Goal: Information Seeking & Learning: Understand process/instructions

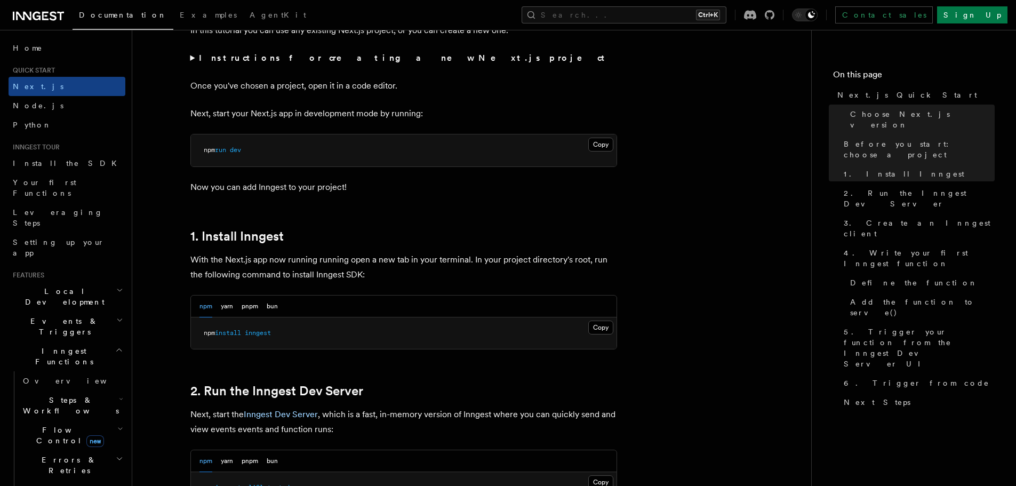
scroll to position [427, 0]
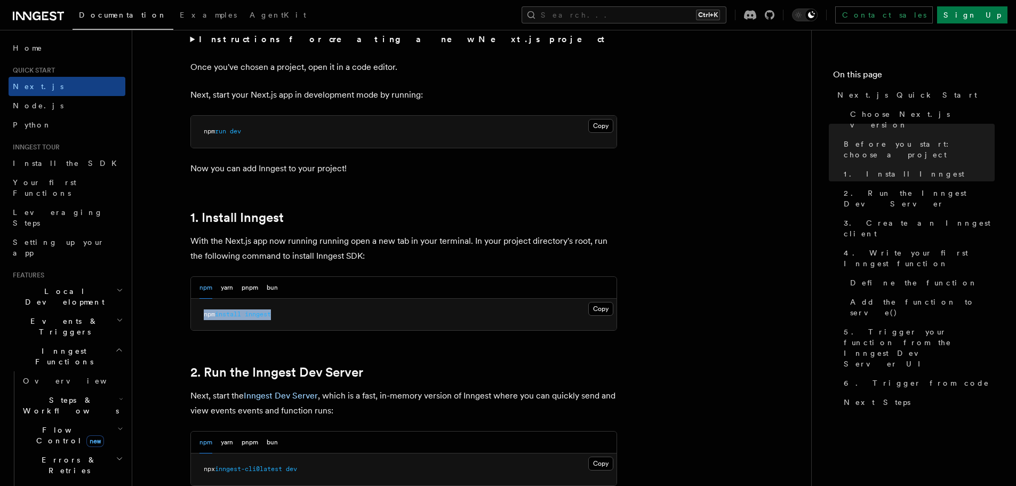
drag, startPoint x: 200, startPoint y: 326, endPoint x: 278, endPoint y: 319, distance: 78.8
click at [278, 319] on pre "npm install inngest" at bounding box center [404, 315] width 426 height 32
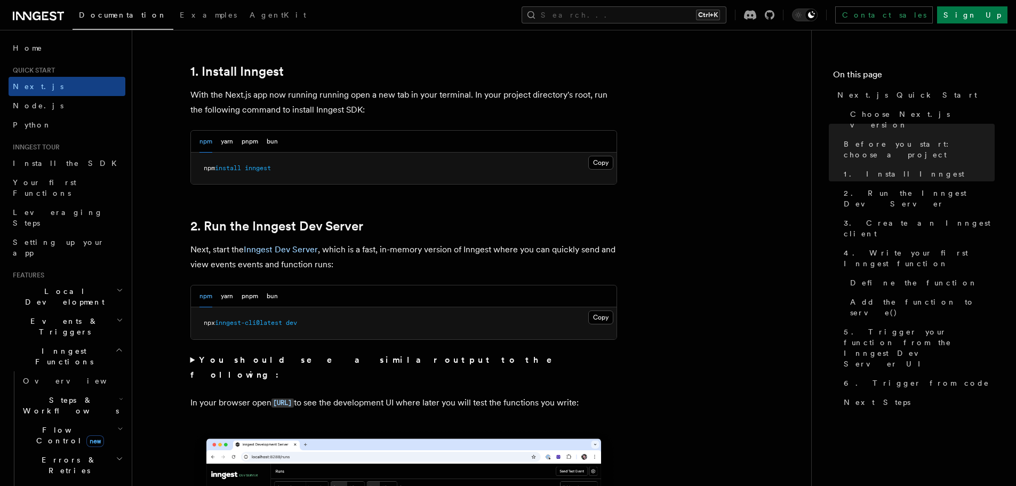
scroll to position [587, 0]
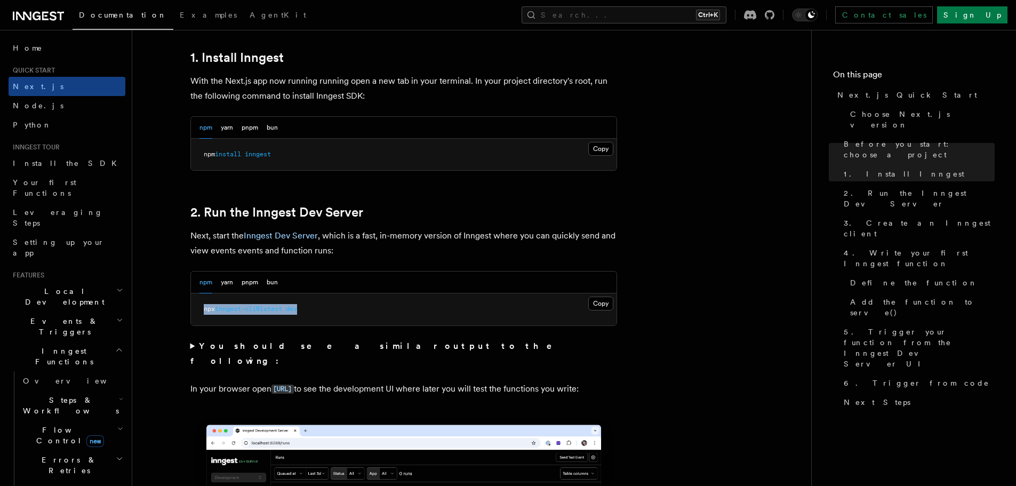
drag, startPoint x: 351, startPoint y: 306, endPoint x: 189, endPoint y: 324, distance: 162.6
drag, startPoint x: 195, startPoint y: 315, endPoint x: 312, endPoint y: 304, distance: 117.9
click at [312, 304] on pre "npx inngest-cli@latest dev" at bounding box center [404, 309] width 426 height 32
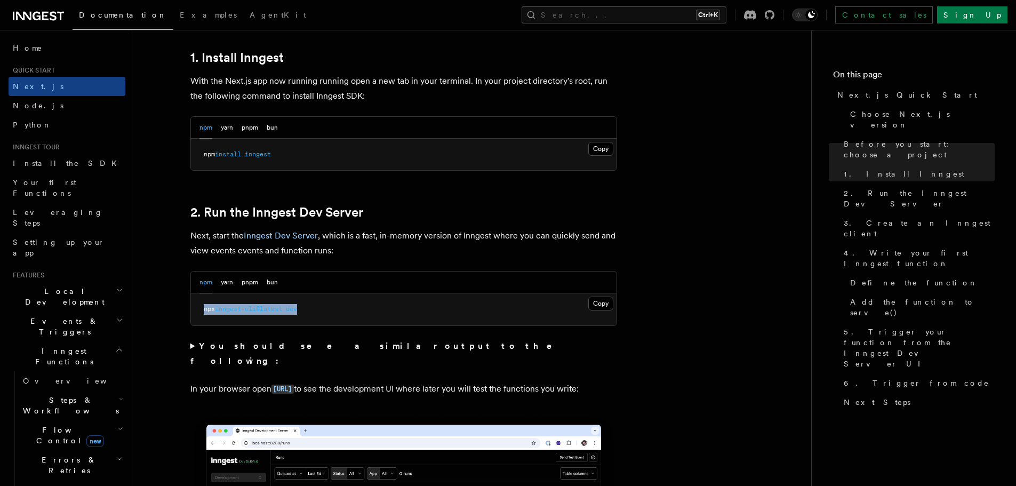
click at [312, 304] on pre "npx inngest-cli@latest dev" at bounding box center [404, 309] width 426 height 32
drag, startPoint x: 312, startPoint y: 304, endPoint x: 191, endPoint y: 316, distance: 121.7
click at [191, 316] on pre "npx inngest-cli@latest dev" at bounding box center [404, 309] width 426 height 32
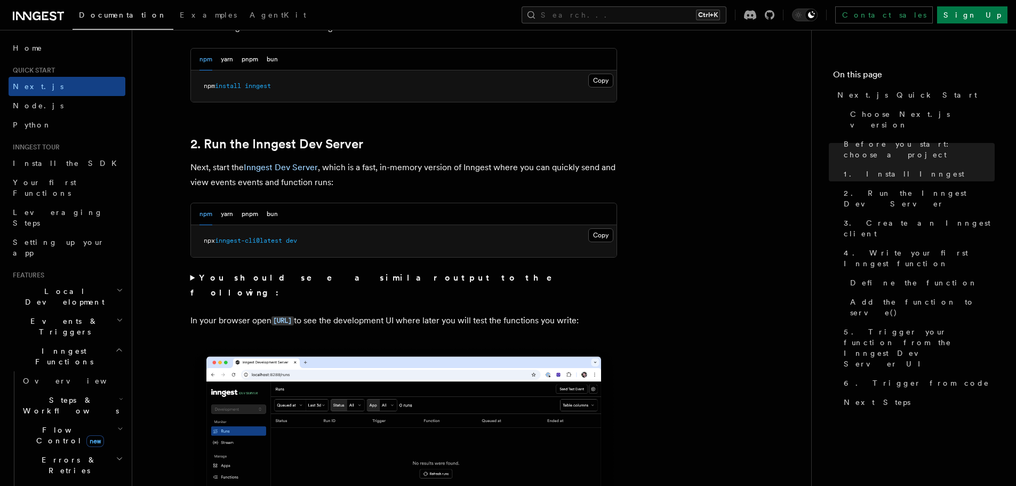
scroll to position [694, 0]
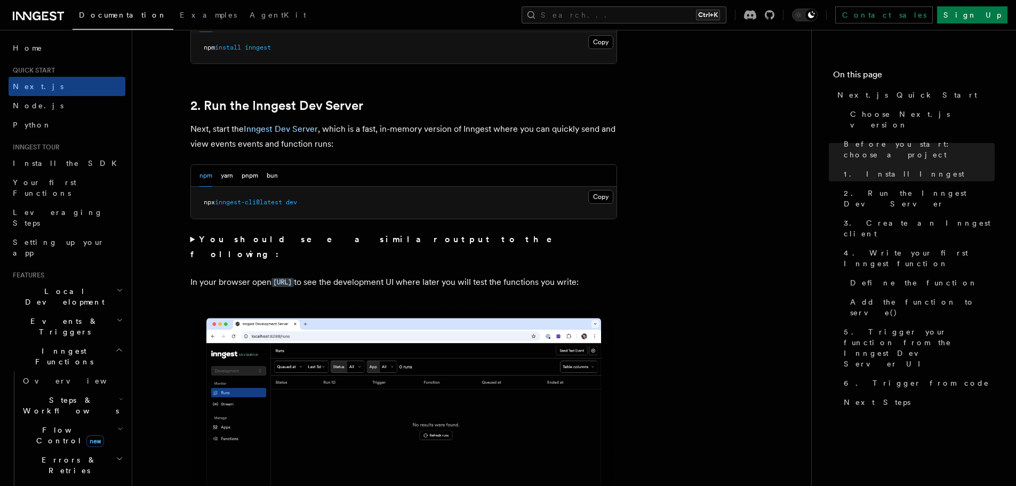
drag, startPoint x: 185, startPoint y: 248, endPoint x: 235, endPoint y: 283, distance: 61.6
click at [235, 283] on p "In your browser open [URL] to see the development UI where later you will test …" at bounding box center [403, 282] width 427 height 15
drag, startPoint x: 240, startPoint y: 283, endPoint x: 171, endPoint y: 264, distance: 71.6
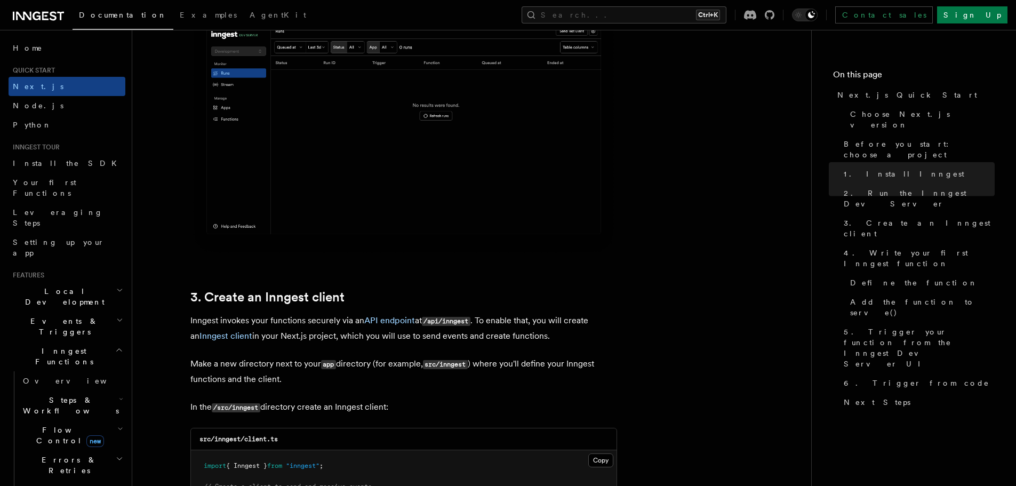
scroll to position [1014, 0]
drag, startPoint x: 540, startPoint y: 336, endPoint x: 178, endPoint y: 312, distance: 363.0
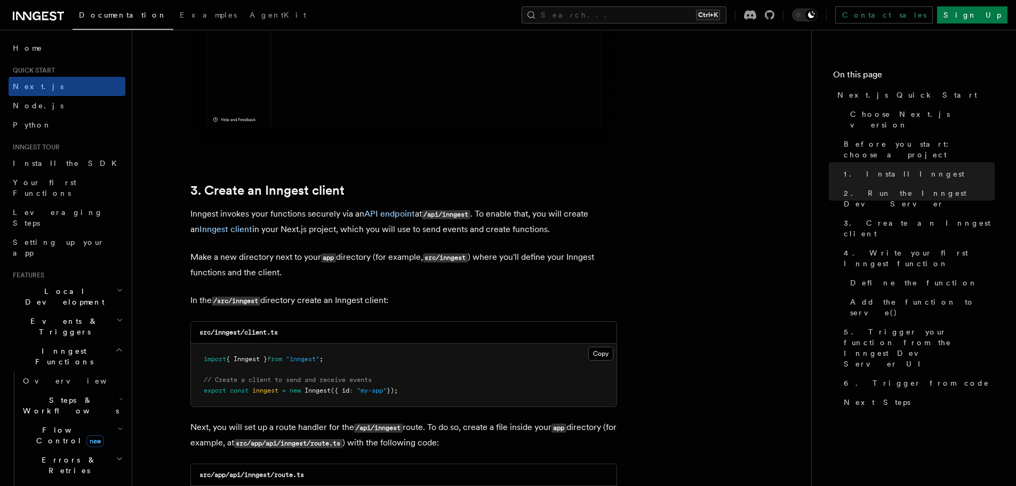
scroll to position [1120, 0]
drag, startPoint x: 190, startPoint y: 256, endPoint x: 410, endPoint y: 299, distance: 224.0
click at [410, 299] on p "In the /src/inngest directory create an Inngest client:" at bounding box center [403, 299] width 427 height 15
drag, startPoint x: 358, startPoint y: 356, endPoint x: 201, endPoint y: 361, distance: 157.4
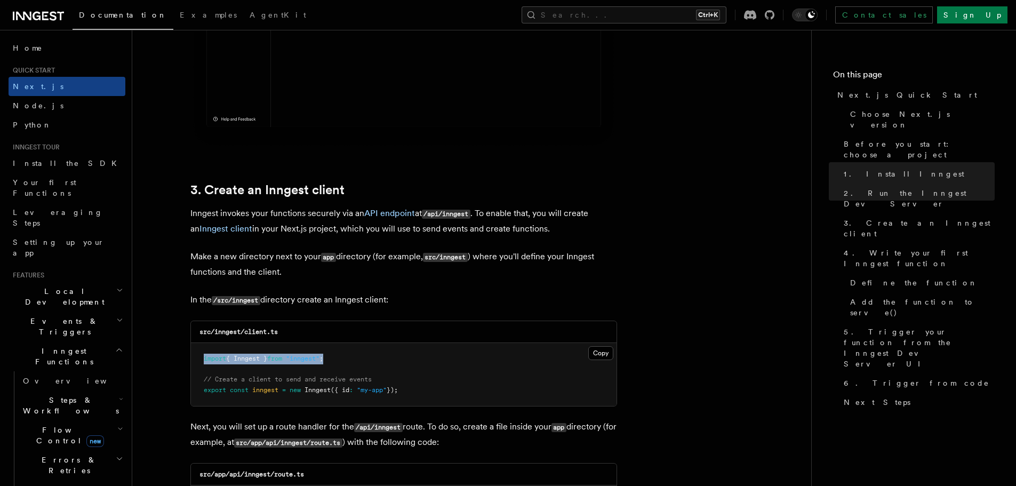
click at [201, 361] on pre "import { Inngest } from "inngest" ; // Create a client to send and receive even…" at bounding box center [404, 374] width 426 height 63
copy span "import { Inngest } from "inngest" ;"
click at [201, 362] on pre "import { Inngest } from "inngest" ; // Create a client to send and receive even…" at bounding box center [404, 374] width 426 height 63
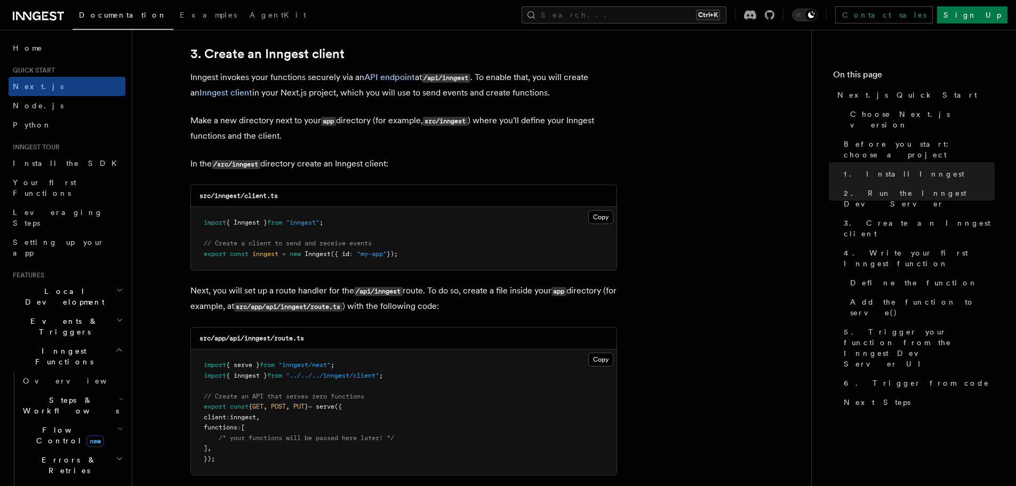
scroll to position [1280, 0]
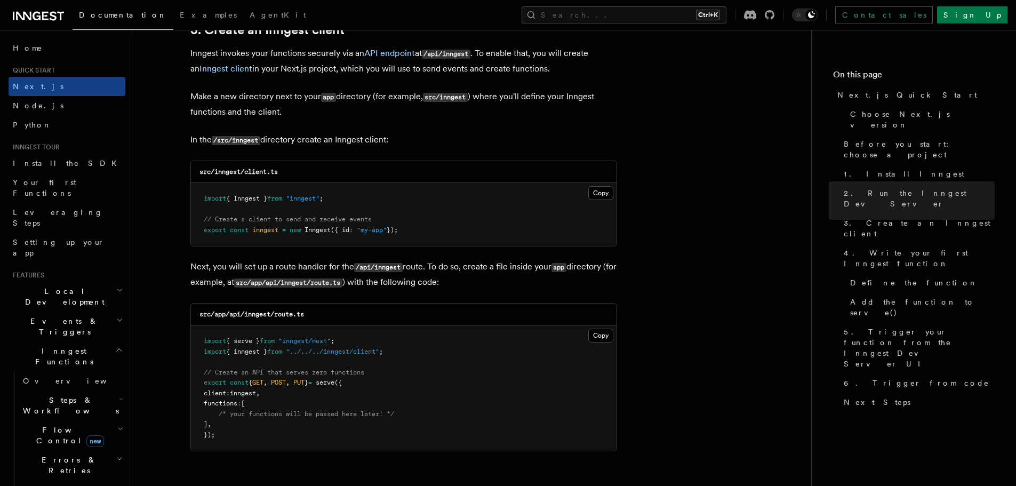
click at [397, 361] on pre "import { serve } from "inngest/next" ; import { inngest } from "../../../innges…" at bounding box center [404, 387] width 426 height 125
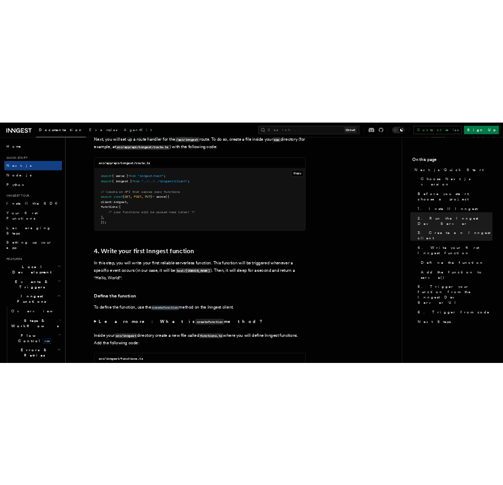
scroll to position [1334, 0]
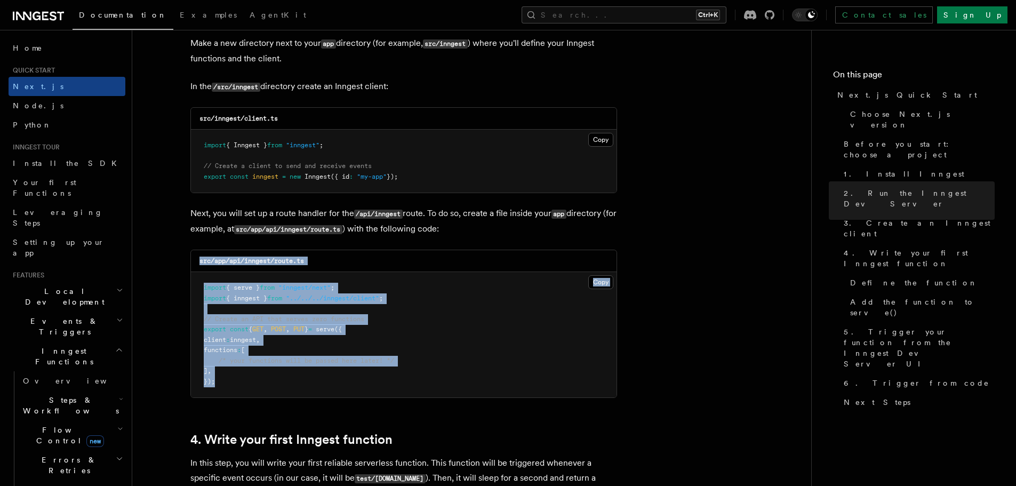
drag, startPoint x: 280, startPoint y: 380, endPoint x: 195, endPoint y: 264, distance: 143.9
click at [196, 264] on div "src/app/api/inngest/route.ts Copy Copied import { serve } from "inngest/next" ;…" at bounding box center [403, 324] width 427 height 148
click at [195, 264] on div "src/app/api/inngest/route.ts" at bounding box center [404, 261] width 426 height 22
drag, startPoint x: 197, startPoint y: 116, endPoint x: 421, endPoint y: 182, distance: 234.3
click at [421, 182] on div "src/inngest/client.ts Copy Copied import { Inngest } from "inngest" ; // Create…" at bounding box center [403, 150] width 427 height 86
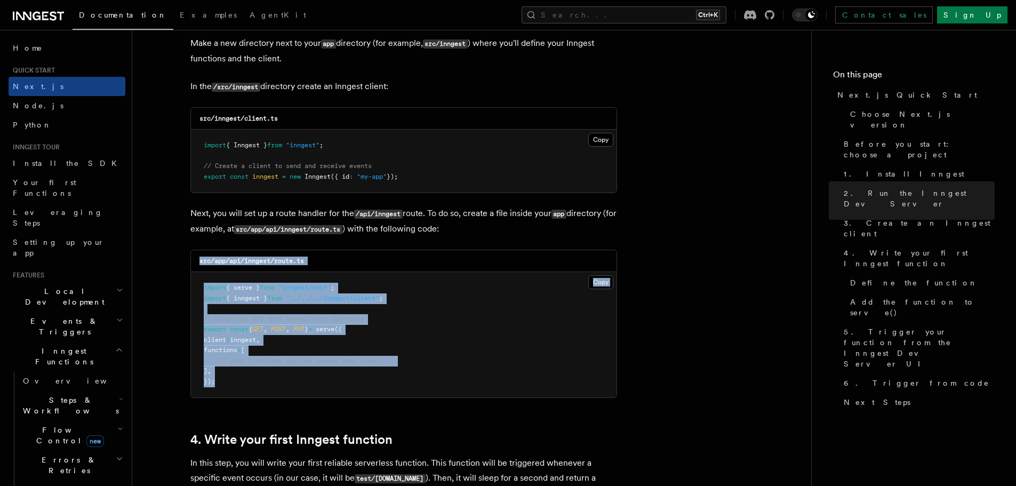
click at [421, 182] on pre "import { Inngest } from "inngest" ; // Create a client to send and receive even…" at bounding box center [404, 161] width 426 height 63
drag, startPoint x: 424, startPoint y: 185, endPoint x: 197, endPoint y: 121, distance: 235.6
click at [197, 121] on div "src/inngest/client.ts Copy Copied import { Inngest } from "inngest" ; // Create…" at bounding box center [403, 150] width 427 height 86
click at [197, 121] on div "src/inngest/client.ts" at bounding box center [404, 119] width 426 height 22
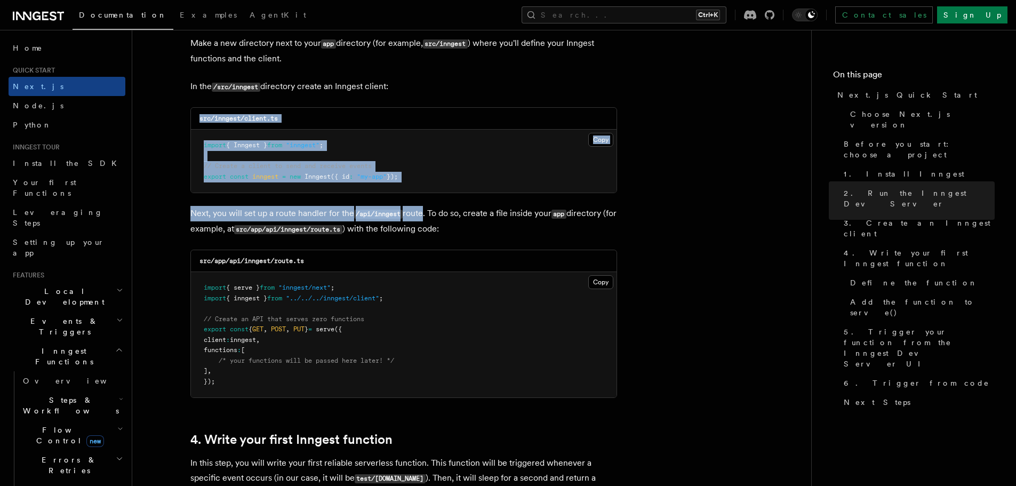
drag, startPoint x: 201, startPoint y: 117, endPoint x: 424, endPoint y: 200, distance: 237.6
drag, startPoint x: 424, startPoint y: 199, endPoint x: 202, endPoint y: 125, distance: 233.3
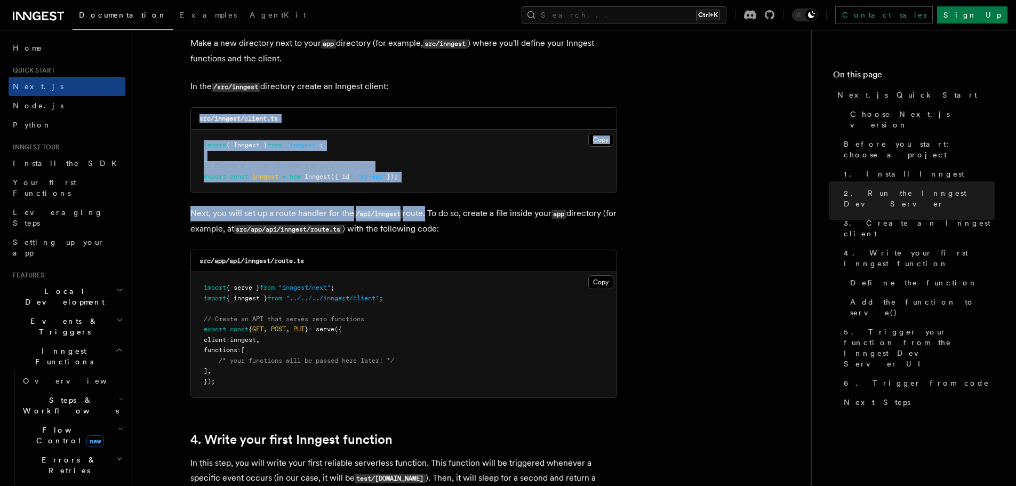
click at [202, 125] on div "src/inngest/client.ts" at bounding box center [404, 119] width 426 height 22
drag, startPoint x: 201, startPoint y: 124, endPoint x: 419, endPoint y: 185, distance: 226.0
click at [419, 185] on div "src/inngest/client.ts Copy Copied import { Inngest } from "inngest" ; // Create…" at bounding box center [403, 150] width 427 height 86
click at [419, 185] on pre "import { Inngest } from "inngest" ; // Create a client to send and receive even…" at bounding box center [404, 161] width 426 height 63
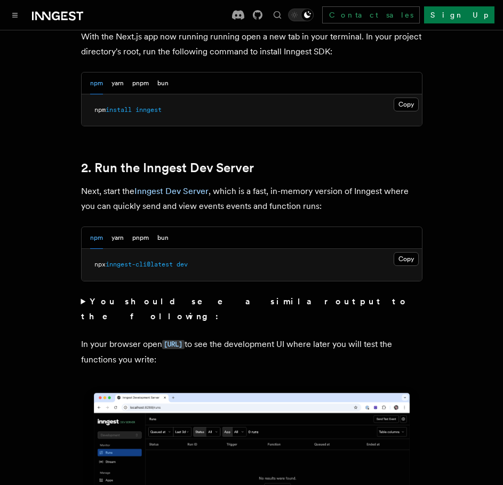
scroll to position [694, 0]
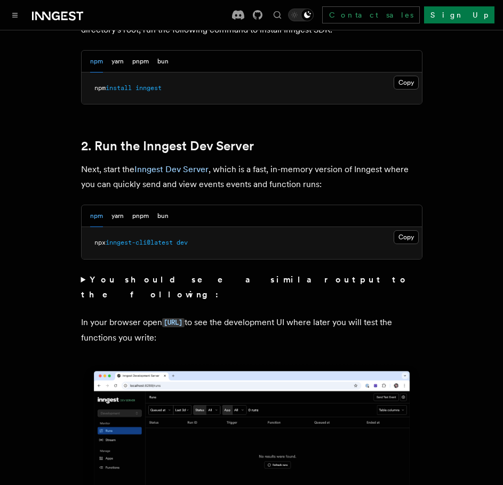
click at [173, 275] on strong "You should see a similar output to the following:" at bounding box center [245, 287] width 328 height 25
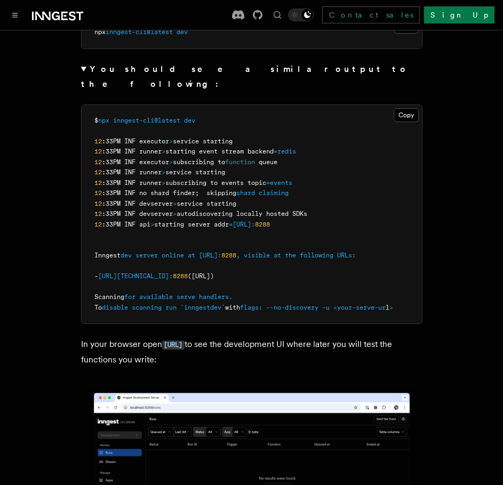
scroll to position [907, 0]
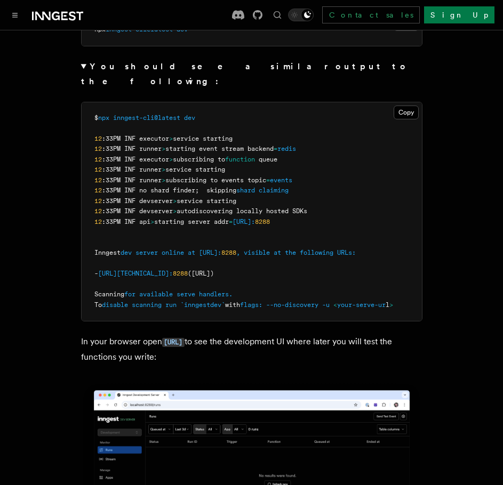
drag, startPoint x: 209, startPoint y: 336, endPoint x: 81, endPoint y: 325, distance: 128.0
click at [81, 334] on p "In your browser open [URL] to see the development UI where later you will test …" at bounding box center [251, 349] width 341 height 30
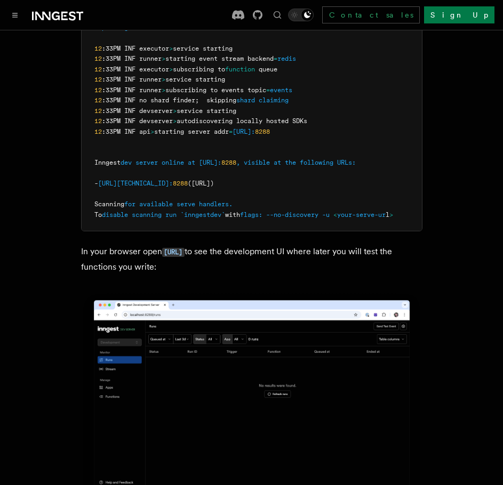
scroll to position [1014, 0]
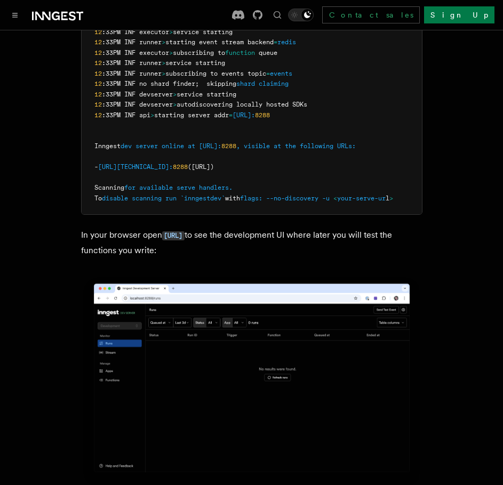
click at [124, 336] on img at bounding box center [251, 382] width 341 height 214
drag, startPoint x: 232, startPoint y: 234, endPoint x: 46, endPoint y: 206, distance: 188.2
drag, startPoint x: 46, startPoint y: 206, endPoint x: 217, endPoint y: 230, distance: 172.9
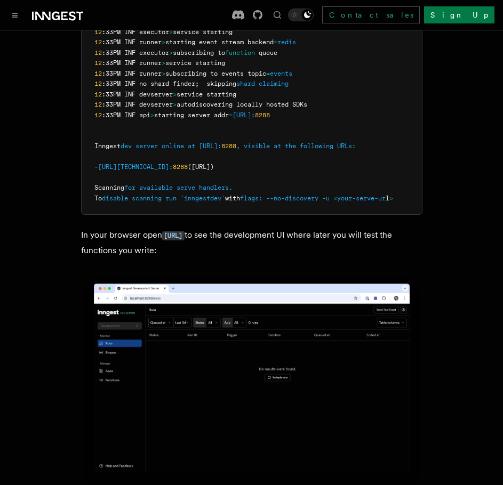
click at [217, 230] on p "In your browser open [URL] to see the development UI where later you will test …" at bounding box center [251, 243] width 341 height 30
drag, startPoint x: 241, startPoint y: 225, endPoint x: 66, endPoint y: 219, distance: 174.5
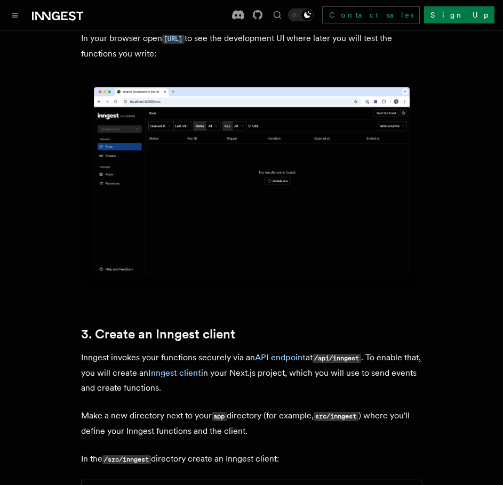
scroll to position [1227, 0]
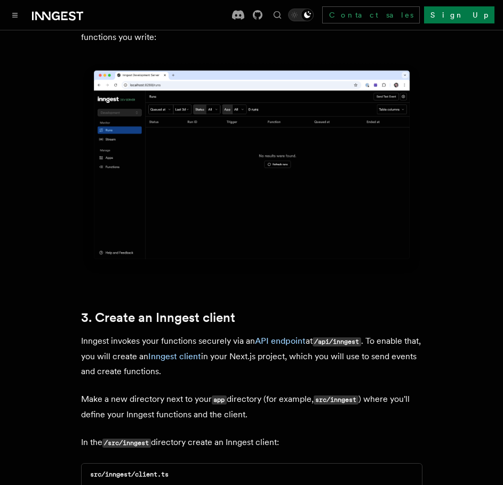
click at [249, 310] on h2 "3. Create an Inngest client" at bounding box center [251, 317] width 341 height 15
click at [199, 208] on img at bounding box center [251, 169] width 341 height 214
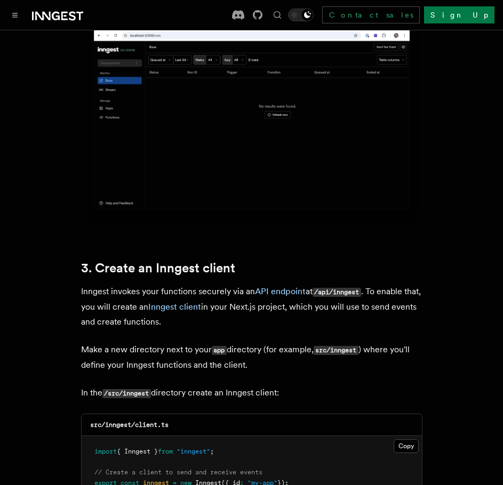
scroll to position [1280, 0]
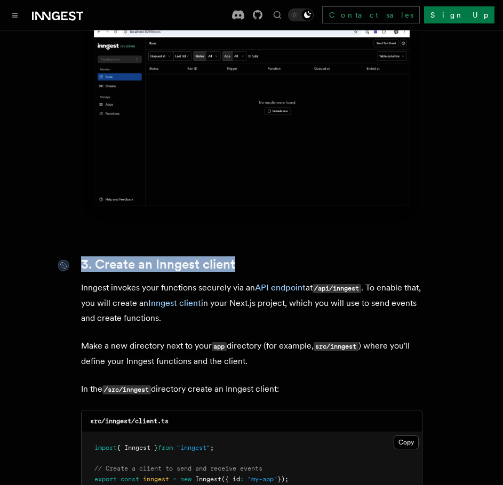
drag, startPoint x: 224, startPoint y: 243, endPoint x: 77, endPoint y: 243, distance: 146.2
click at [81, 257] on h2 "3. Create an Inngest client" at bounding box center [251, 264] width 341 height 15
drag, startPoint x: 81, startPoint y: 266, endPoint x: 295, endPoint y: 360, distance: 233.6
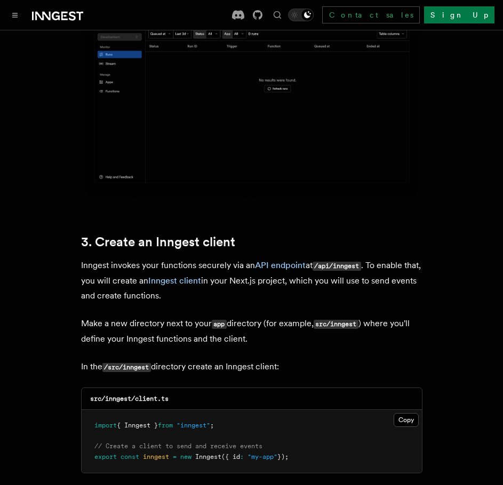
scroll to position [1334, 0]
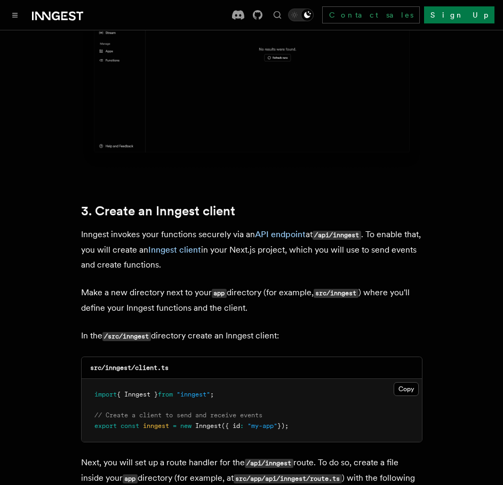
drag, startPoint x: 87, startPoint y: 342, endPoint x: 296, endPoint y: 405, distance: 218.4
click at [296, 405] on div "src/inngest/client.ts Copy Copied import { Inngest } from "inngest" ; // Create…" at bounding box center [251, 400] width 341 height 86
click at [289, 423] on span "});" at bounding box center [282, 426] width 11 height 7
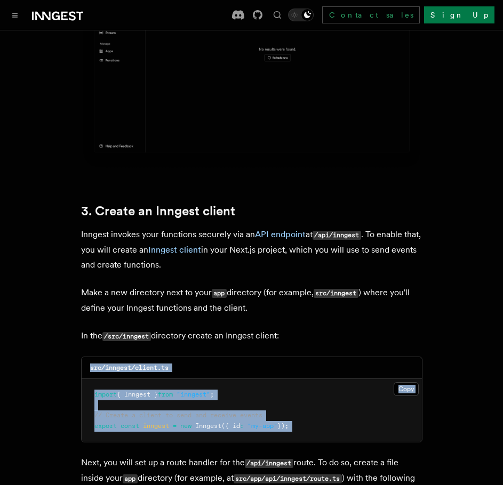
drag, startPoint x: 294, startPoint y: 404, endPoint x: 83, endPoint y: 339, distance: 220.5
click at [83, 357] on div "src/inngest/client.ts Copy Copied import { Inngest } from "inngest" ; // Create…" at bounding box center [251, 400] width 341 height 86
click at [83, 357] on div "src/inngest/client.ts" at bounding box center [252, 368] width 340 height 22
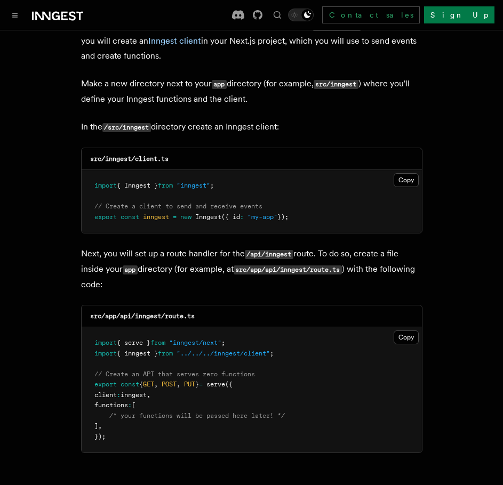
scroll to position [1547, 0]
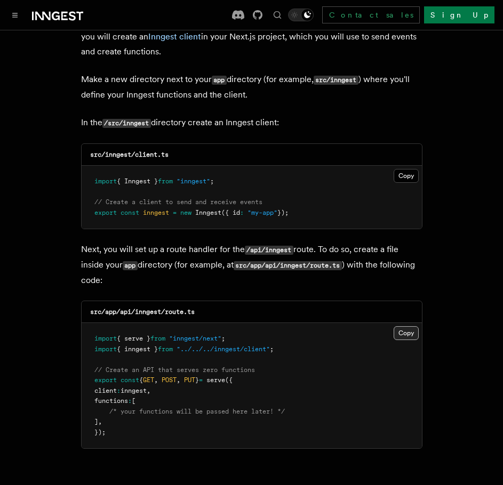
click at [400, 326] on button "Copy Copied" at bounding box center [406, 333] width 25 height 14
click at [408, 326] on button "Copy Copied" at bounding box center [406, 333] width 25 height 14
click at [337, 364] on pre "import { serve } from "inngest/next" ; import { inngest } from "../../../innges…" at bounding box center [252, 385] width 340 height 125
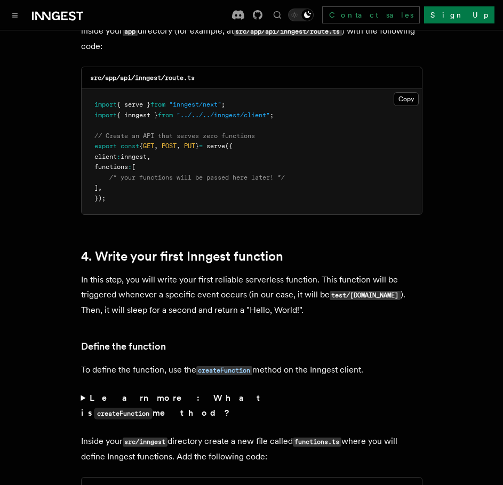
scroll to position [1814, 0]
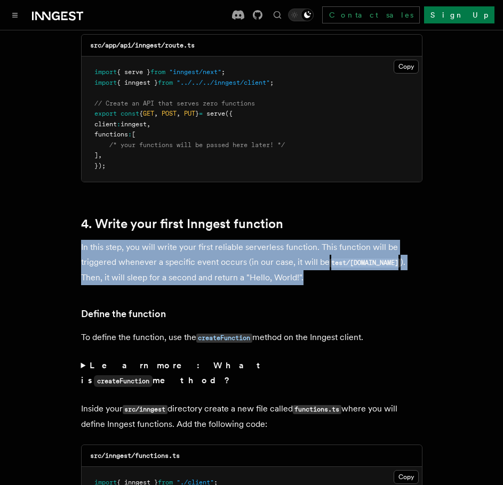
drag, startPoint x: 301, startPoint y: 263, endPoint x: 78, endPoint y: 220, distance: 226.5
drag, startPoint x: 78, startPoint y: 220, endPoint x: 325, endPoint y: 254, distance: 249.3
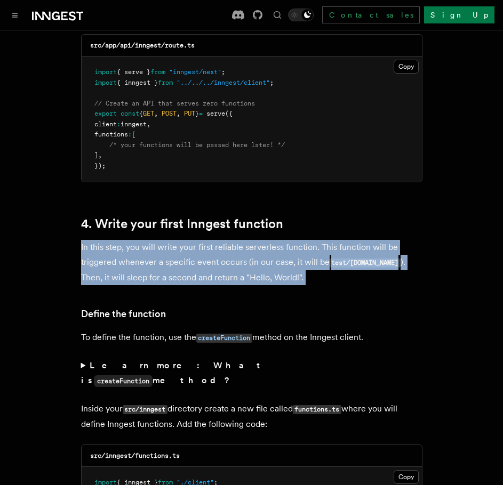
click at [325, 254] on p "In this step, you will write your first reliable serverless function. This func…" at bounding box center [251, 262] width 341 height 45
drag, startPoint x: 325, startPoint y: 254, endPoint x: 57, endPoint y: 227, distance: 269.7
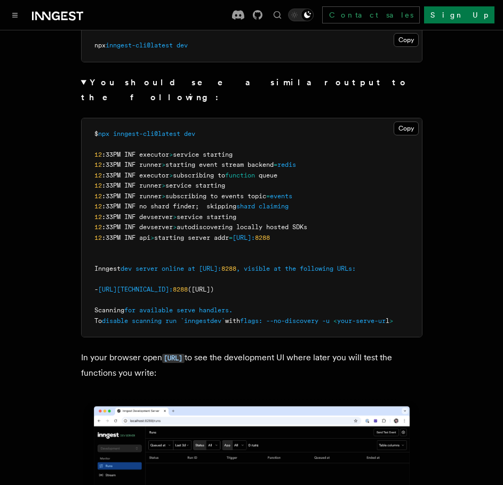
scroll to position [848, 0]
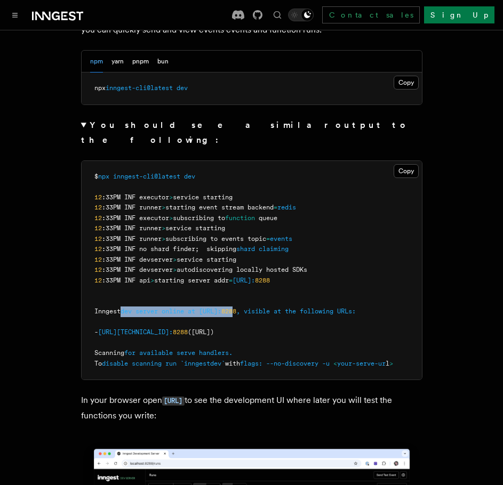
drag, startPoint x: 155, startPoint y: 282, endPoint x: 278, endPoint y: 283, distance: 123.2
click at [278, 308] on span "Inngest dev server online at [URL]: 8288 , visible at the following URLs:" at bounding box center [224, 311] width 261 height 7
click at [236, 308] on span "8288" at bounding box center [228, 311] width 15 height 7
drag, startPoint x: 121, startPoint y: 300, endPoint x: 419, endPoint y: 337, distance: 300.0
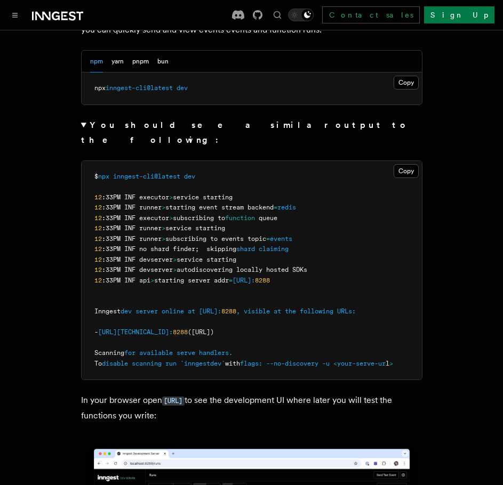
click at [420, 339] on pre "$ npx inngest-cli@latest dev 12 :33PM INF executor > service starting 12 :33PM …" at bounding box center [252, 270] width 340 height 219
click at [419, 337] on pre "$ npx inngest-cli@latest dev 12 :33PM INF executor > service starting 12 :33PM …" at bounding box center [252, 270] width 340 height 219
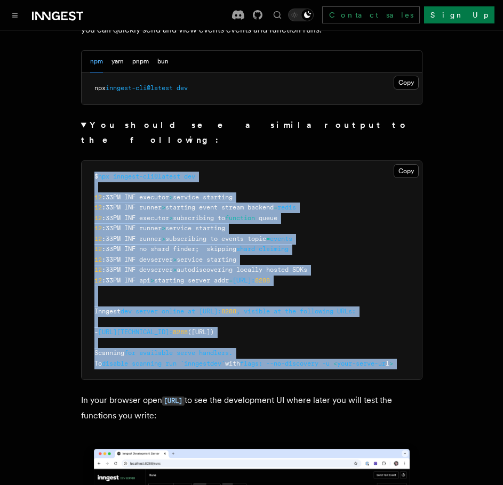
scroll to position [0, 0]
drag, startPoint x: 419, startPoint y: 337, endPoint x: 97, endPoint y: 147, distance: 373.8
click at [97, 161] on pre "$ npx inngest-cli@latest dev 12 :33PM INF executor > service starting 12 :33PM …" at bounding box center [252, 270] width 340 height 219
click at [97, 173] on span "$" at bounding box center [96, 176] width 4 height 7
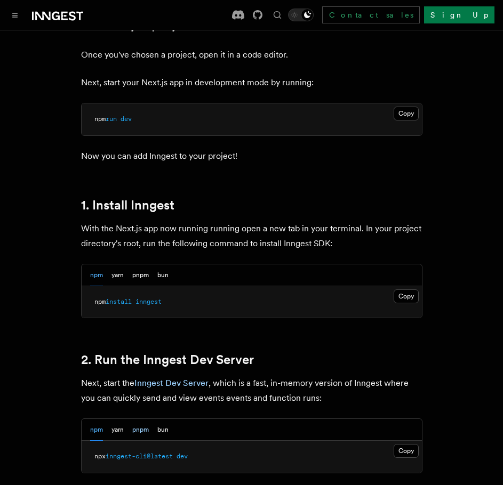
scroll to position [475, 0]
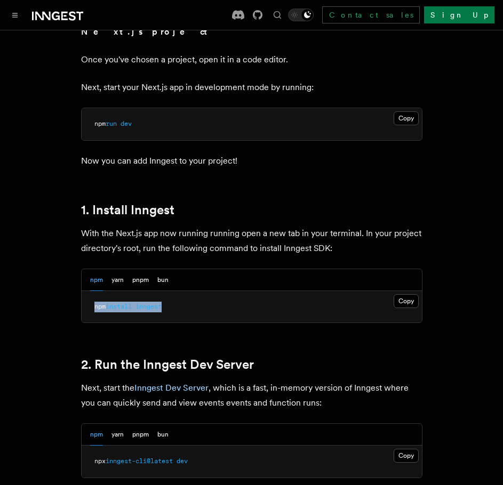
drag, startPoint x: 171, startPoint y: 292, endPoint x: 79, endPoint y: 296, distance: 92.4
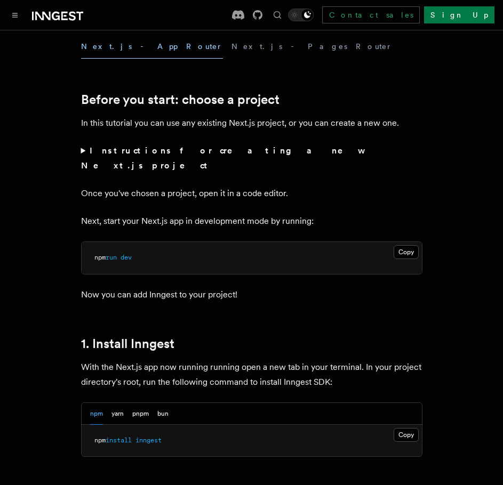
scroll to position [315, 0]
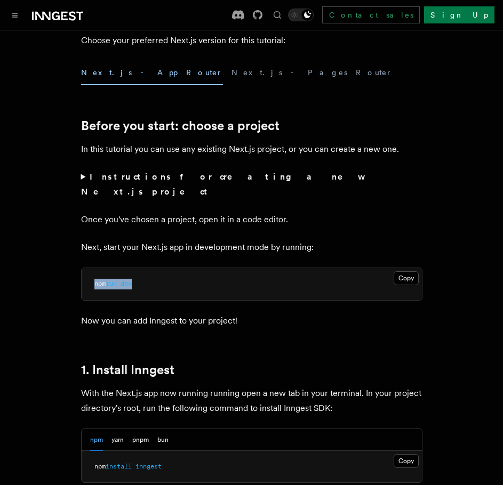
drag, startPoint x: 140, startPoint y: 280, endPoint x: 76, endPoint y: 272, distance: 64.1
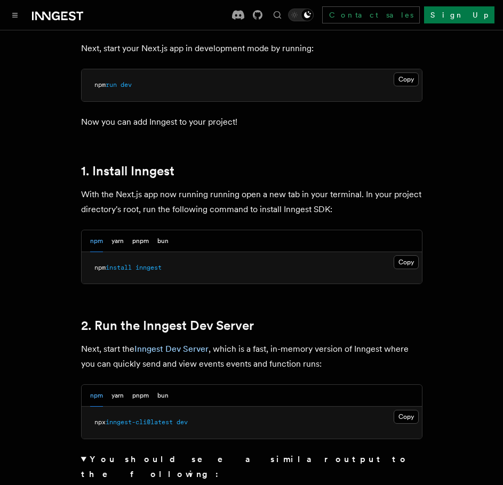
scroll to position [533, 0]
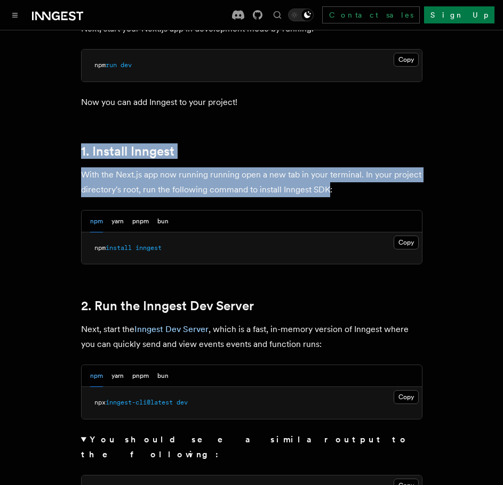
drag, startPoint x: 77, startPoint y: 131, endPoint x: 330, endPoint y: 180, distance: 258.1
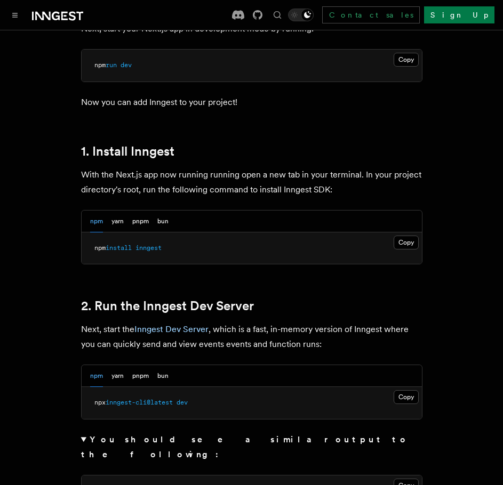
click at [332, 179] on p "With the Next.js app now running running open a new tab in your terminal. In yo…" at bounding box center [251, 183] width 341 height 30
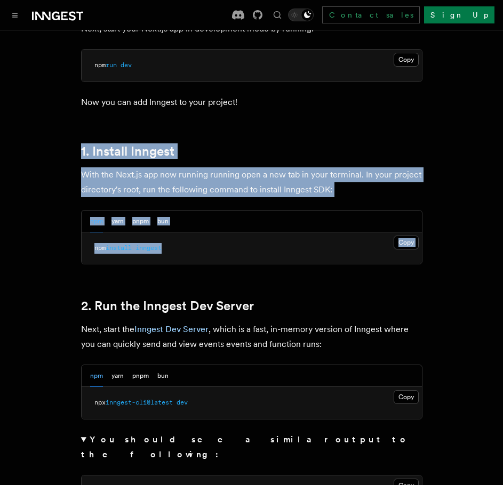
drag, startPoint x: 241, startPoint y: 249, endPoint x: 75, endPoint y: 131, distance: 204.3
click at [87, 144] on link "1. Install Inngest" at bounding box center [127, 151] width 93 height 15
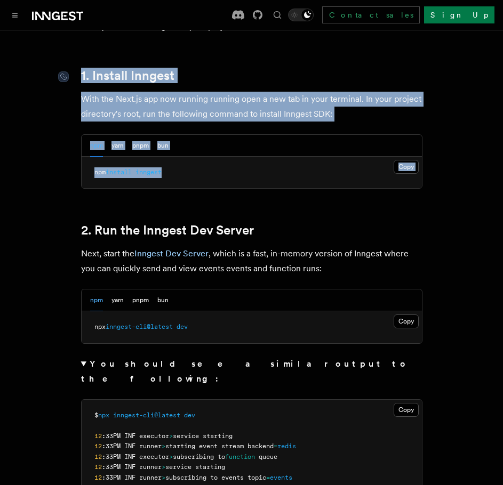
scroll to position [611, 0]
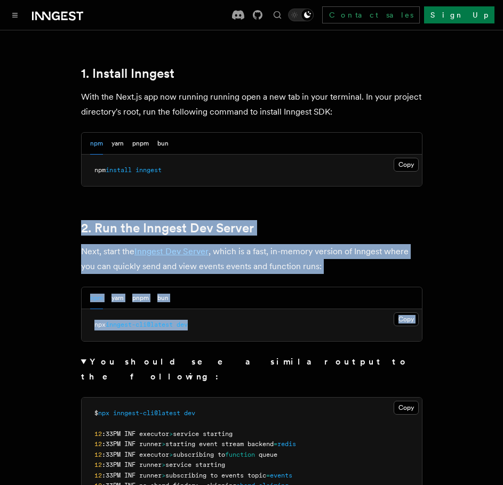
drag, startPoint x: 74, startPoint y: 209, endPoint x: 308, endPoint y: 313, distance: 256.7
click at [308, 313] on pre "npx inngest-cli@latest dev" at bounding box center [252, 325] width 340 height 32
drag, startPoint x: 311, startPoint y: 318, endPoint x: 83, endPoint y: 210, distance: 252.7
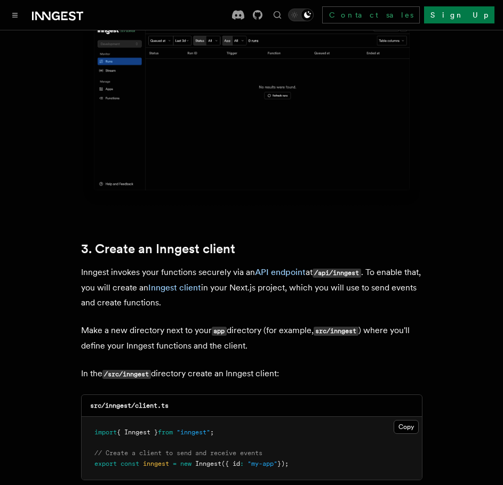
scroll to position [1305, 0]
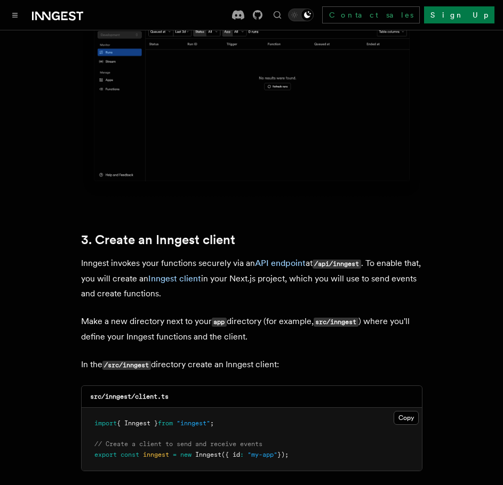
drag, startPoint x: 318, startPoint y: 243, endPoint x: 366, endPoint y: 248, distance: 48.7
click at [366, 256] on p "Inngest invokes your functions securely via an API endpoint at /api/inngest . T…" at bounding box center [251, 278] width 341 height 45
drag, startPoint x: 368, startPoint y: 245, endPoint x: 318, endPoint y: 248, distance: 49.7
click at [318, 256] on p "Inngest invokes your functions securely via an API endpoint at /api/inngest . T…" at bounding box center [251, 278] width 341 height 45
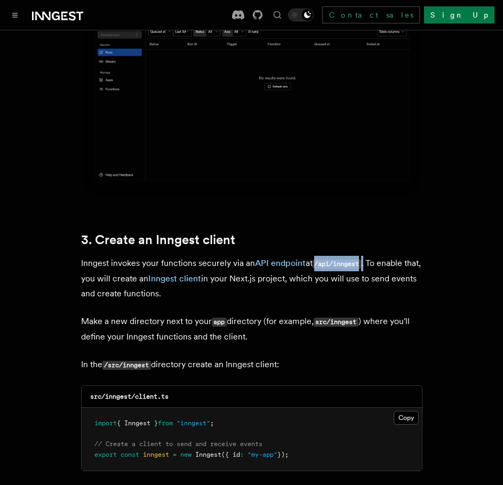
click at [318, 256] on p "Inngest invokes your functions securely via an API endpoint at /api/inngest . T…" at bounding box center [251, 278] width 341 height 45
drag, startPoint x: 318, startPoint y: 248, endPoint x: 365, endPoint y: 246, distance: 47.5
click at [365, 256] on p "Inngest invokes your functions securely via an API endpoint at /api/inngest . T…" at bounding box center [251, 278] width 341 height 45
click at [361, 260] on code "/api/inngest" at bounding box center [337, 264] width 49 height 9
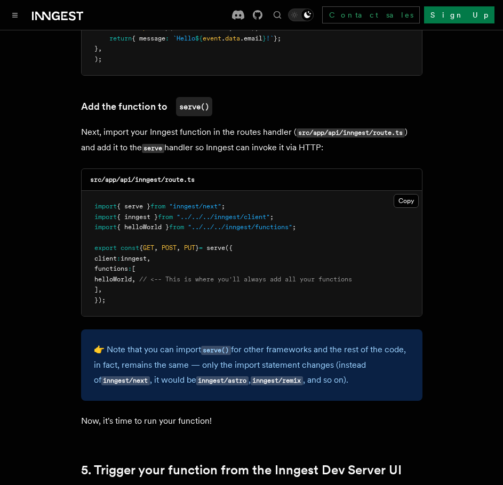
scroll to position [2318, 0]
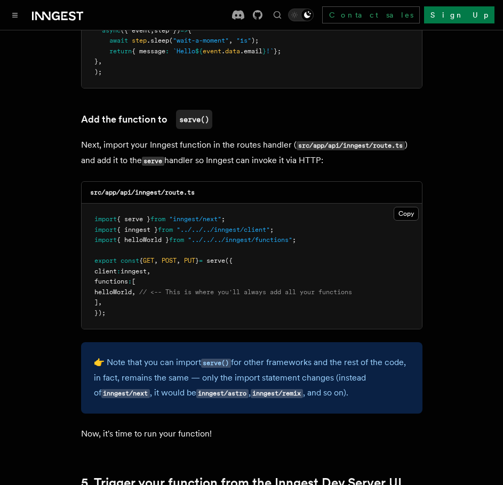
click at [187, 235] on pre "import { serve } from "inngest/next" ; import { inngest } from "../../../innges…" at bounding box center [252, 266] width 340 height 125
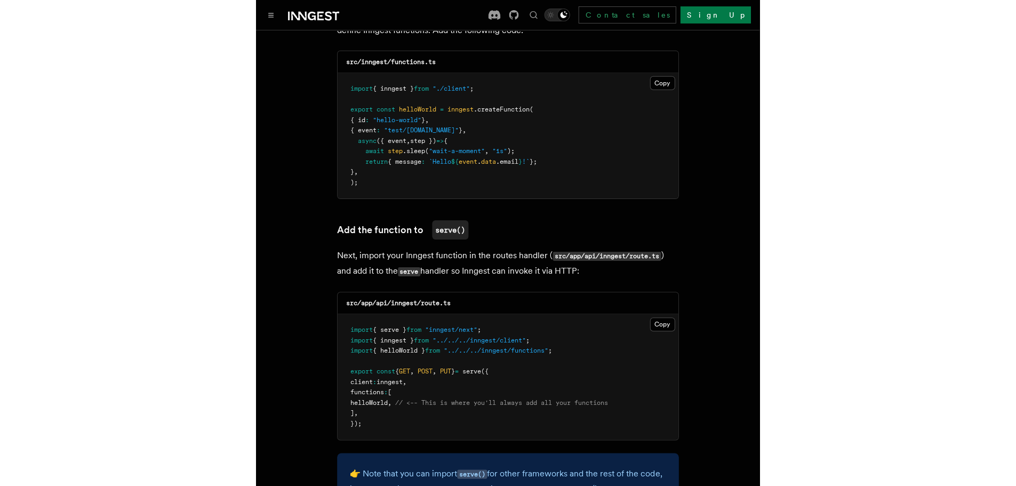
scroll to position [2052, 0]
